Goal: Information Seeking & Learning: Learn about a topic

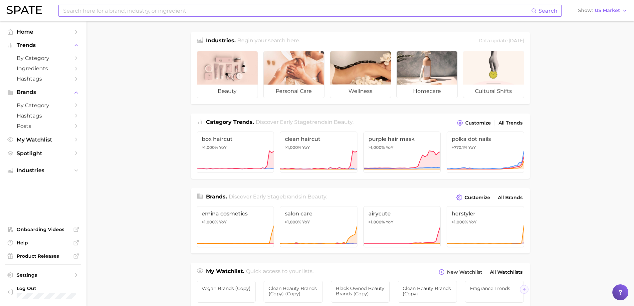
click at [146, 10] on input at bounding box center [297, 10] width 469 height 11
type input "leather fragrance"
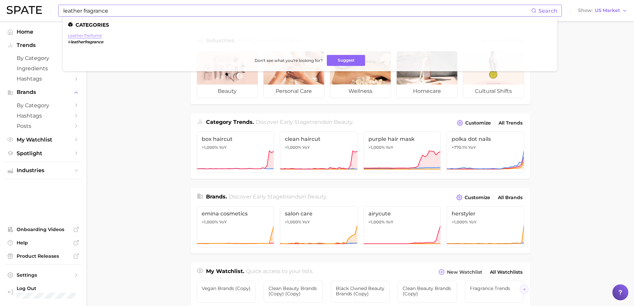
click at [96, 36] on link "leather perfume" at bounding box center [85, 35] width 34 height 5
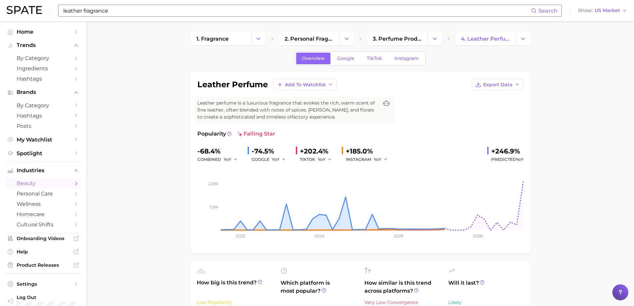
click at [138, 8] on input "leather fragrance" at bounding box center [297, 10] width 469 height 11
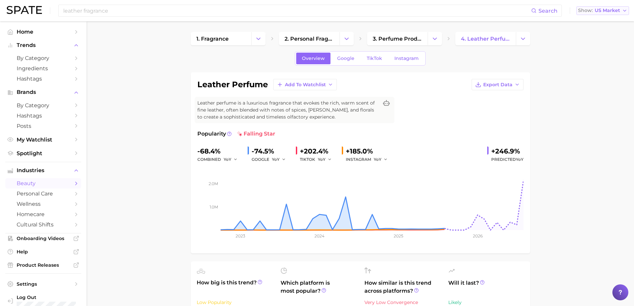
click at [625, 12] on icon "button" at bounding box center [624, 10] width 5 height 5
click at [590, 80] on span "Global" at bounding box center [587, 82] width 15 height 6
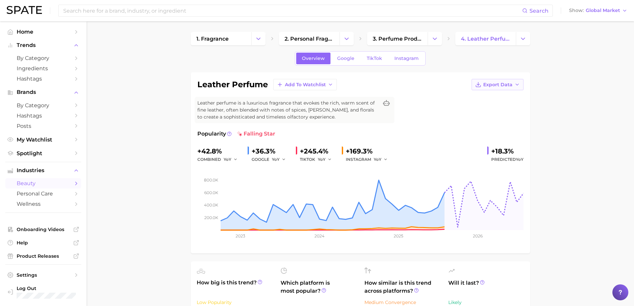
click at [519, 85] on icon "button" at bounding box center [517, 84] width 5 height 5
click at [496, 108] on span "Time Series Image" at bounding box center [484, 109] width 45 height 6
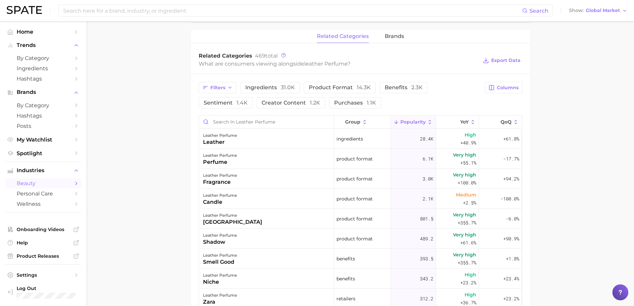
scroll to position [233, 0]
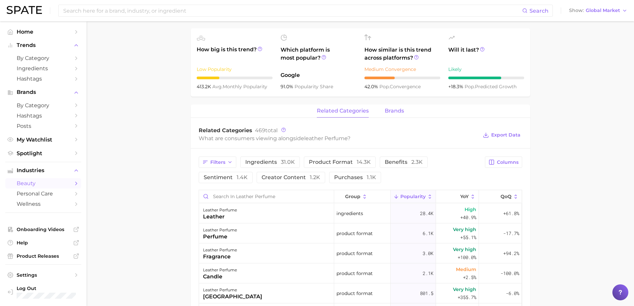
click at [392, 110] on span "brands" at bounding box center [394, 111] width 19 height 6
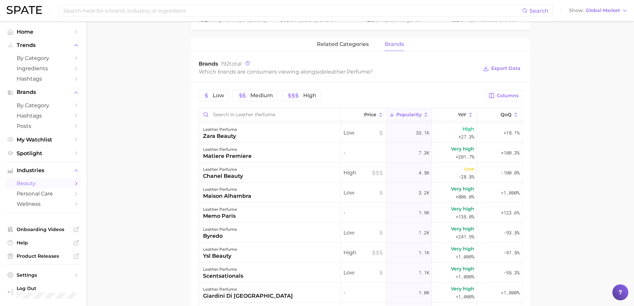
scroll to position [0, 0]
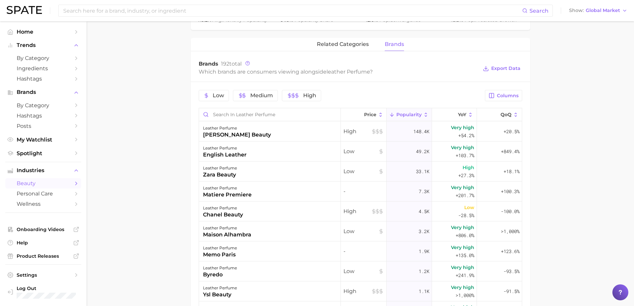
click at [596, 175] on main "1. fragrance 2. personal fragrance 3. perfume products 4. leather perfume Overv…" at bounding box center [361, 88] width 548 height 733
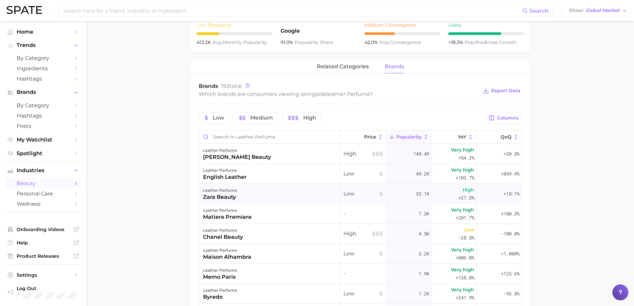
scroll to position [266, 0]
